Goal: Information Seeking & Learning: Learn about a topic

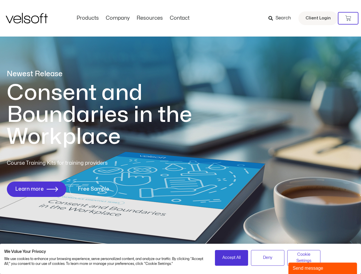
click at [180, 137] on h1 "Consent and Boundaries in the Workplace" at bounding box center [111, 115] width 209 height 66
click at [348, 18] on icon at bounding box center [348, 18] width 6 height 6
click at [231, 258] on span "Accept All" at bounding box center [231, 258] width 18 height 6
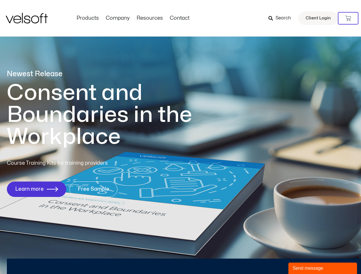
click at [267, 258] on div "Newest Release Consent and Boundaries in the Workplace Course Training Kits for…" at bounding box center [180, 136] width 361 height 277
click at [304, 258] on div "Newest Release Consent and Boundaries in the Workplace Course Training Kits for…" at bounding box center [180, 136] width 361 height 277
click at [323, 269] on div "Send message" at bounding box center [323, 268] width 60 height 7
